Goal: Task Accomplishment & Management: Use online tool/utility

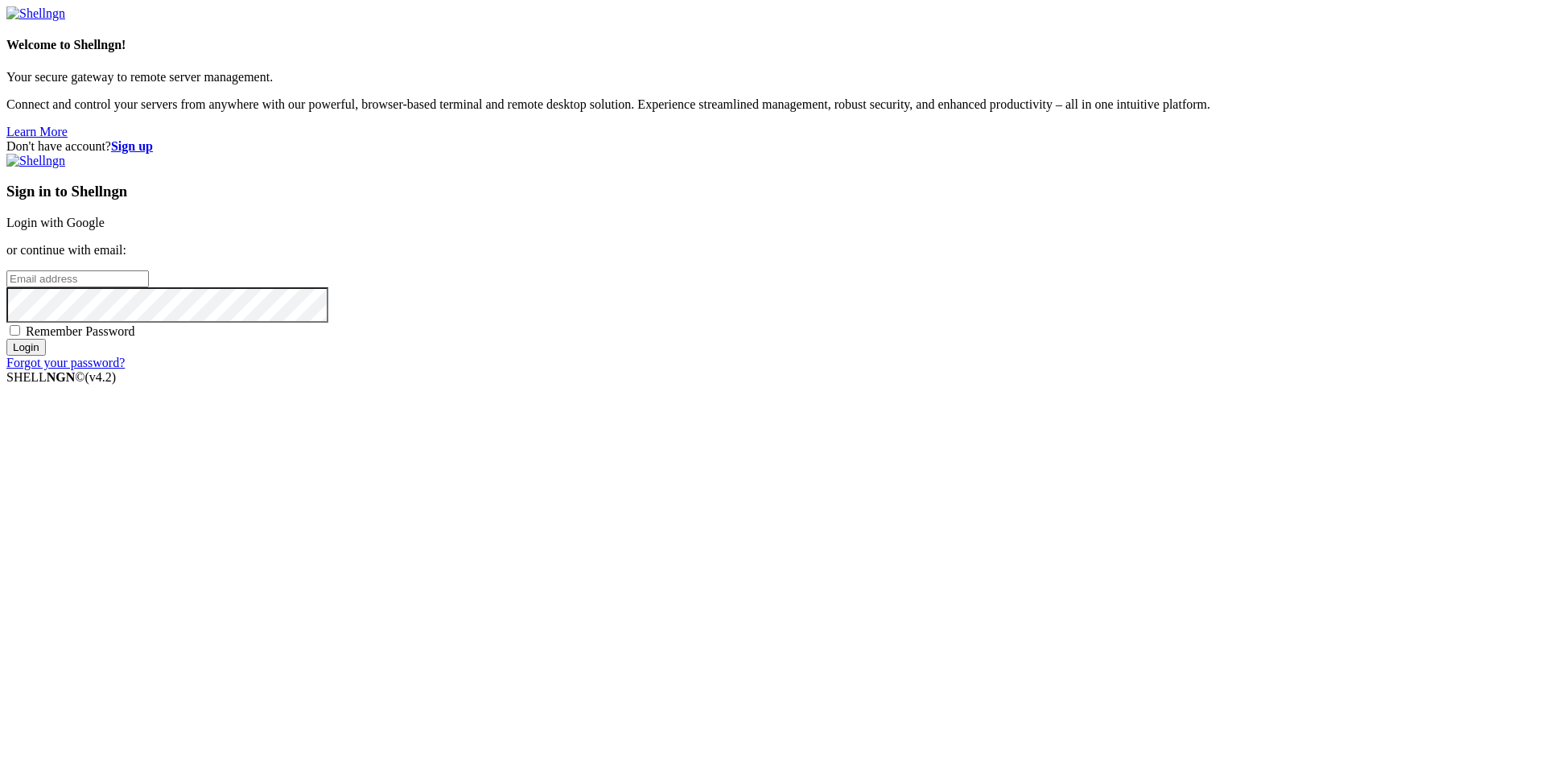
click at [105, 229] on link "Login with Google" at bounding box center [55, 223] width 98 height 14
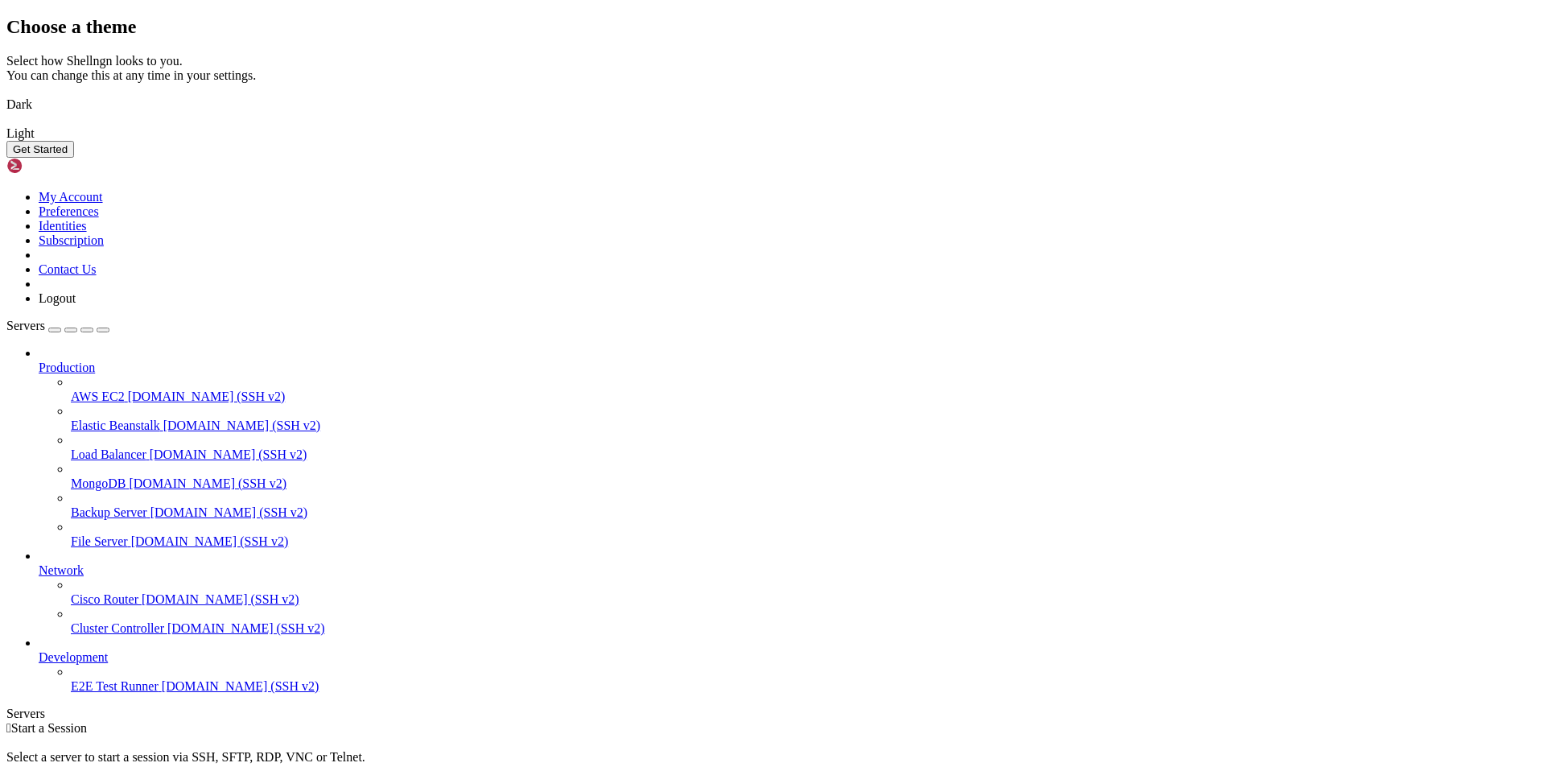
click at [74, 158] on button "Get Started" at bounding box center [40, 149] width 68 height 17
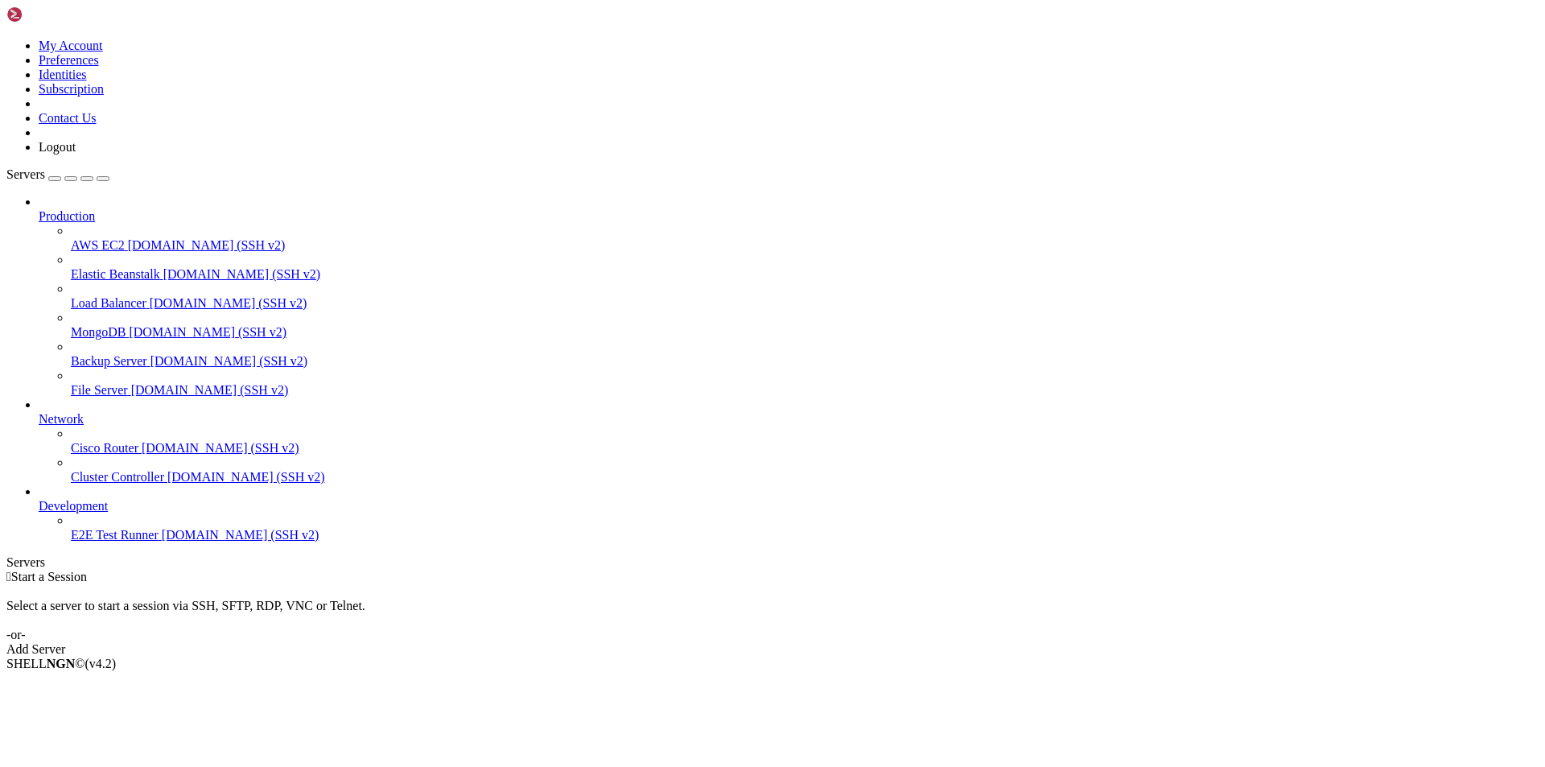
click at [870, 642] on div "Add Server" at bounding box center [772, 649] width 1532 height 14
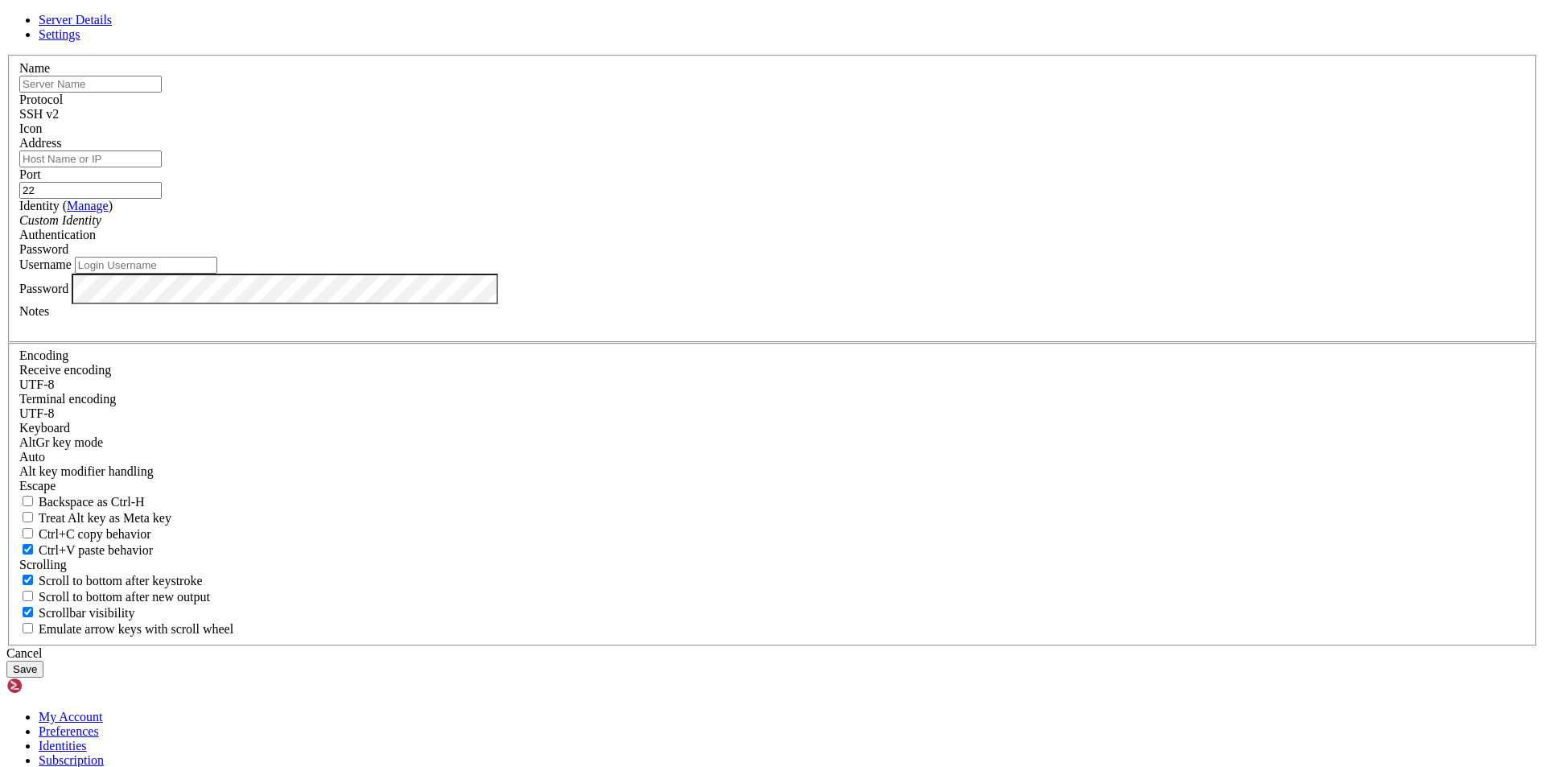
drag, startPoint x: 676, startPoint y: 229, endPoint x: 849, endPoint y: 266, distance: 176.8
click at [162, 93] on input "text" at bounding box center [90, 84] width 142 height 17
type input "[TECHNICAL_ID]"
click at [162, 199] on input "22" at bounding box center [90, 190] width 142 height 17
type input "22110"
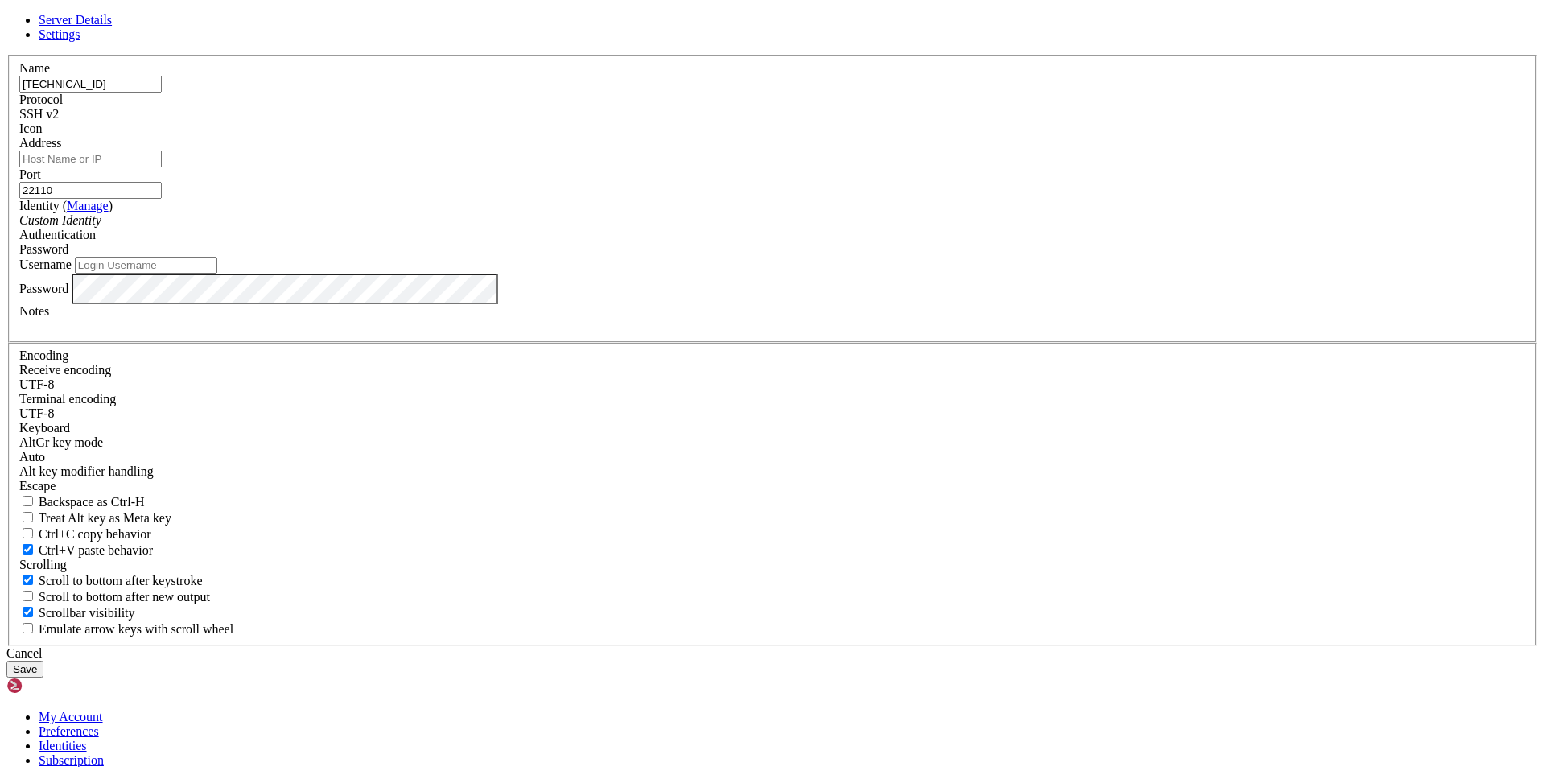
click at [162, 93] on input "[TECHNICAL_ID]" at bounding box center [90, 84] width 142 height 17
click at [162, 167] on input "Address" at bounding box center [90, 158] width 142 height 17
paste input "[TECHNICAL_ID]"
type input "[TECHNICAL_ID]"
click at [217, 274] on input "Username" at bounding box center [146, 265] width 142 height 17
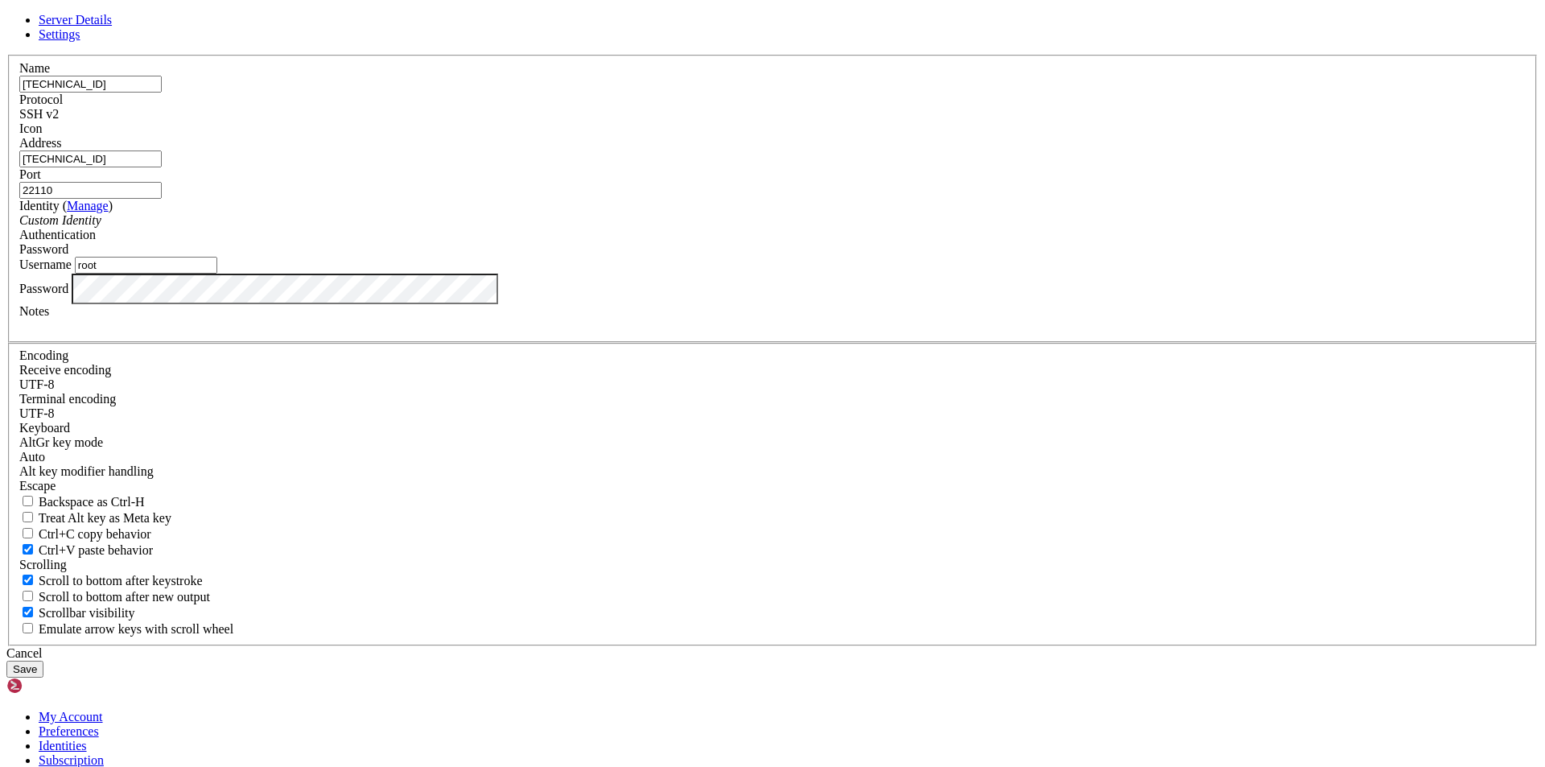
type input "root"
click at [43, 661] on button "Save" at bounding box center [24, 669] width 37 height 17
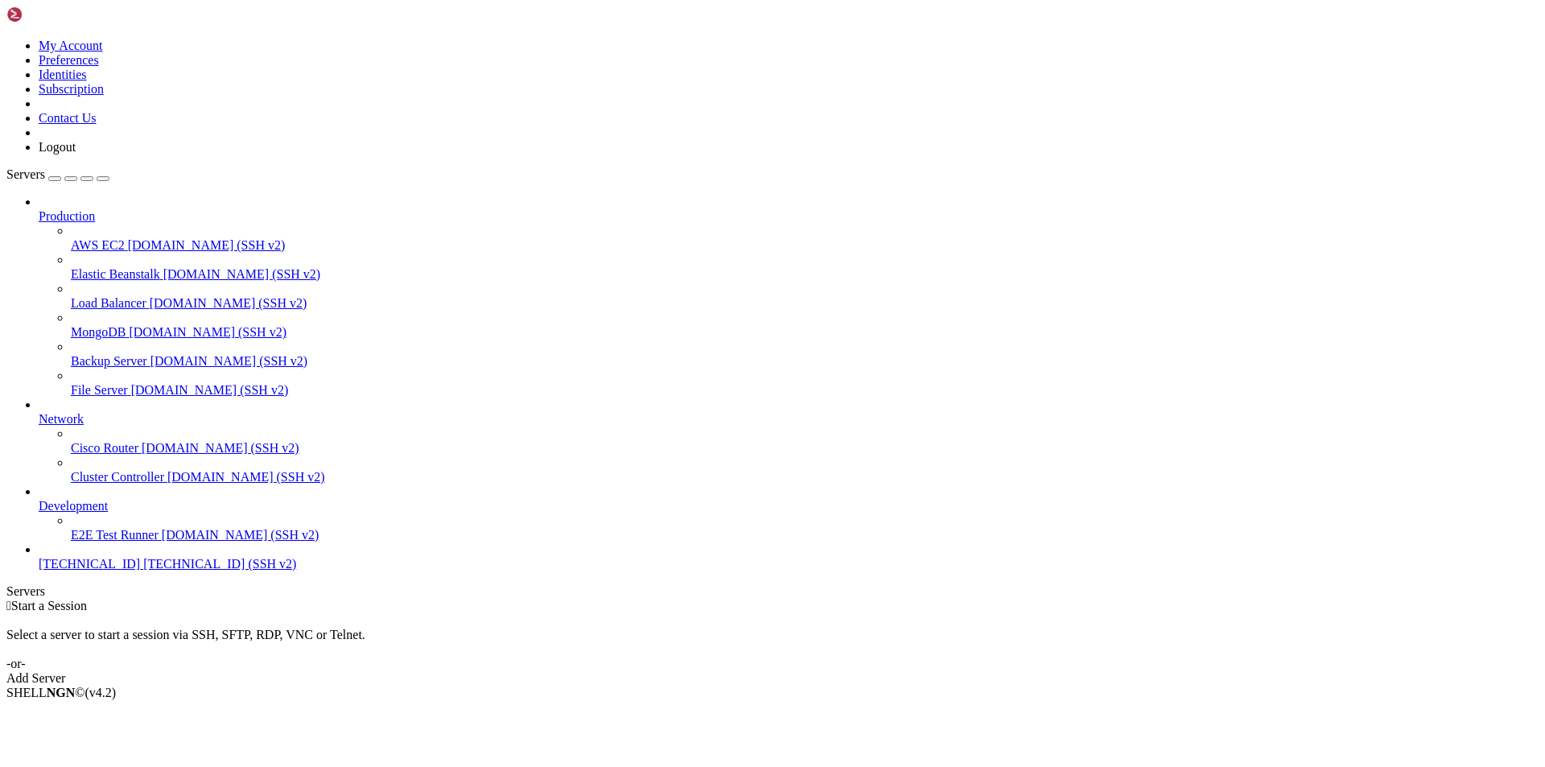
click at [122, 571] on span "[TECHNICAL_ID]" at bounding box center [89, 564] width 101 height 14
